Goal: Check status

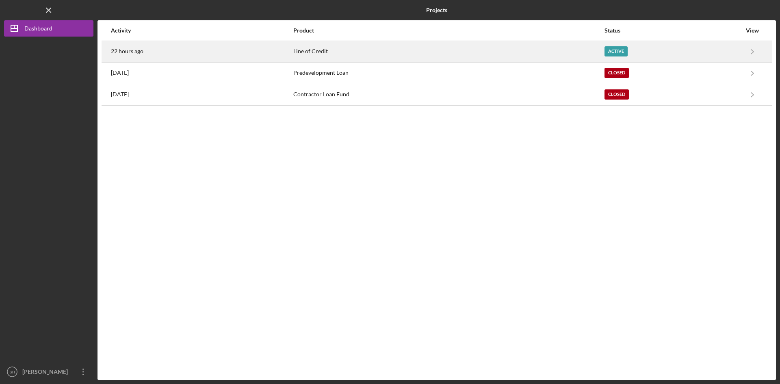
click at [612, 52] on div "Active" at bounding box center [615, 51] width 23 height 10
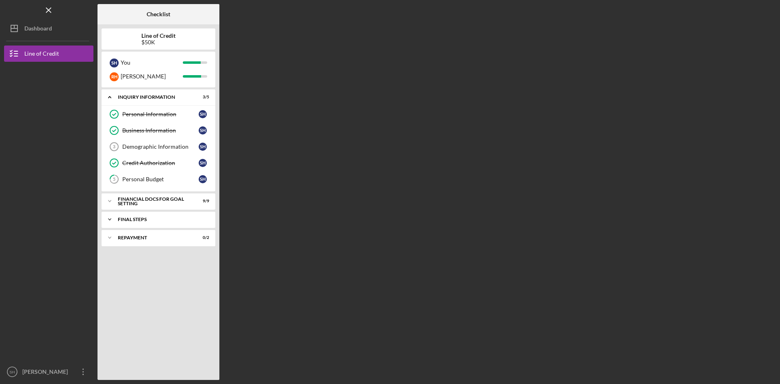
click at [139, 220] on div "FINAL STEPS" at bounding box center [161, 219] width 87 height 5
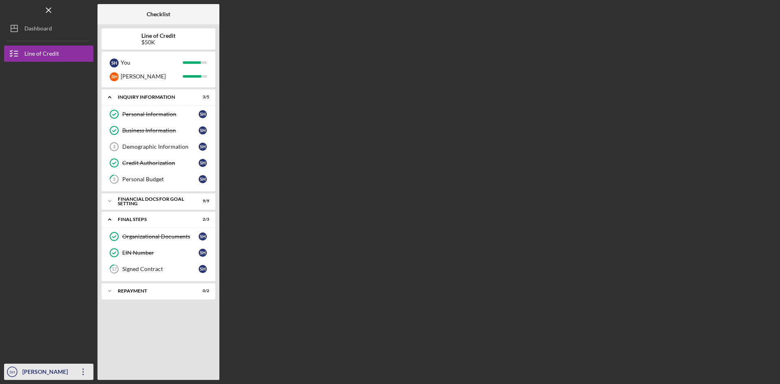
click at [49, 373] on div "[PERSON_NAME]" at bounding box center [46, 373] width 53 height 18
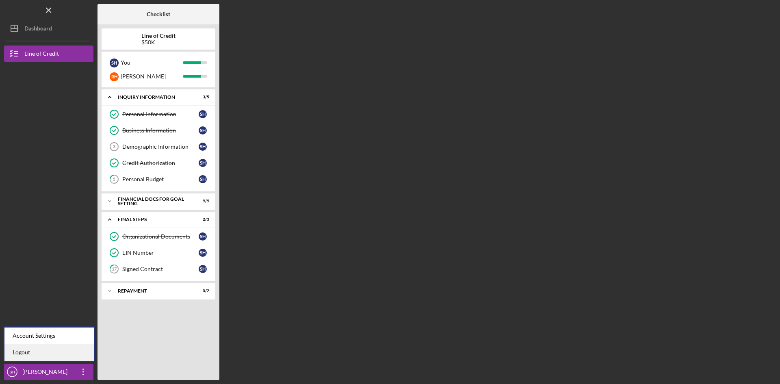
click at [30, 351] on link "Logout" at bounding box center [48, 352] width 89 height 17
